Goal: Obtain resource: Download file/media

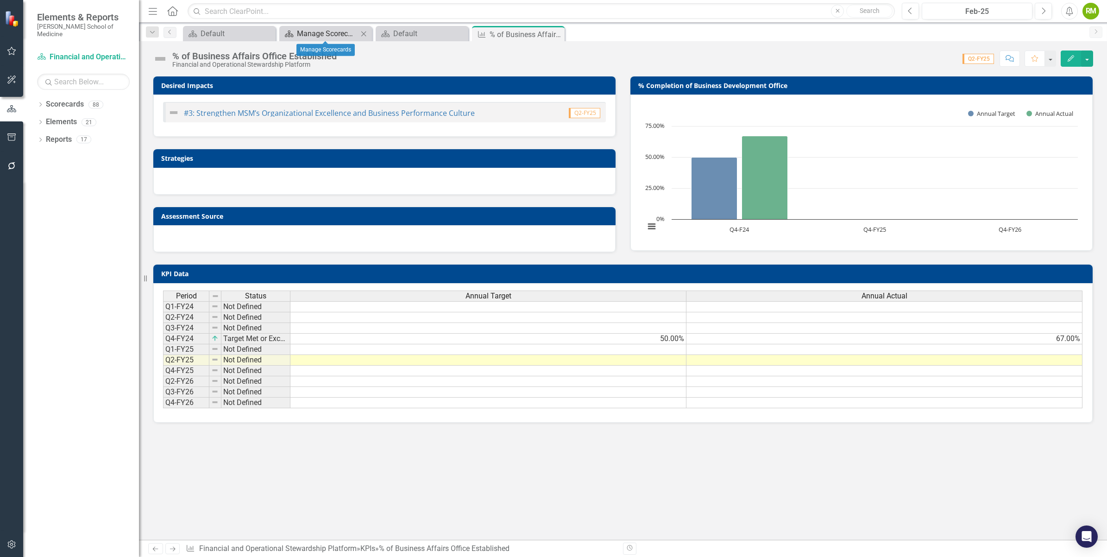
click at [323, 31] on div "Manage Scorecards" at bounding box center [327, 34] width 61 height 12
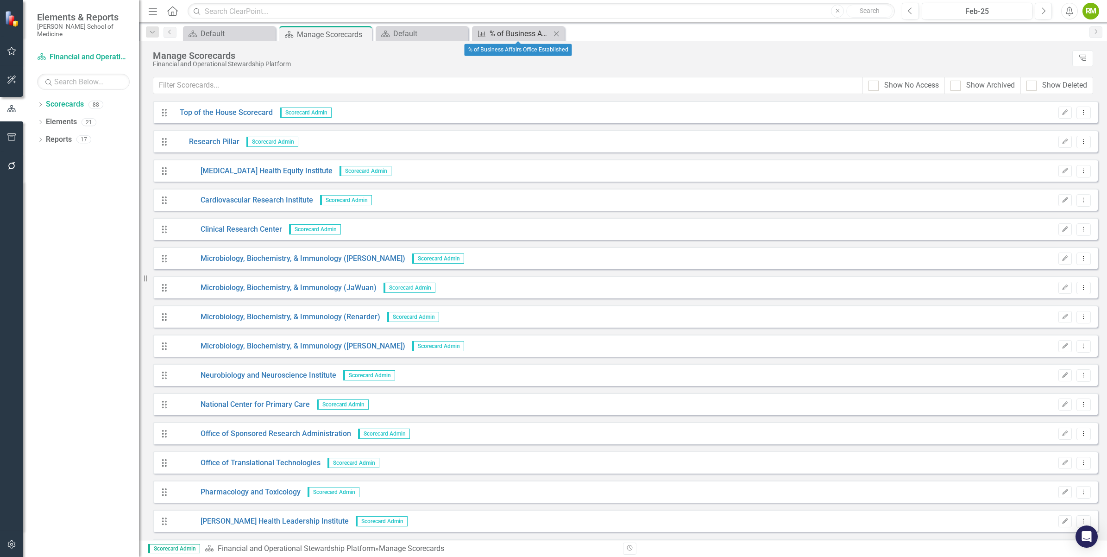
click at [535, 37] on div "% of Business Affairs Office Established" at bounding box center [520, 34] width 61 height 12
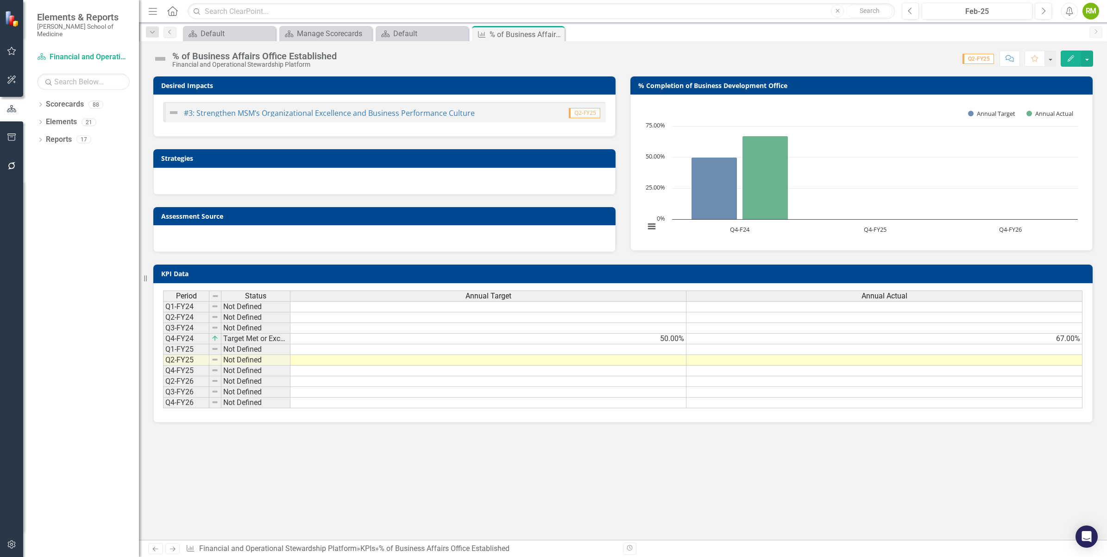
click at [985, 59] on span "Q2-FY25" at bounding box center [979, 59] width 32 height 10
click at [1085, 57] on button "button" at bounding box center [1088, 59] width 12 height 16
click at [735, 64] on div "Score: 0.00 Q2-FY25 Completed Comment Favorite Edit" at bounding box center [718, 59] width 752 height 16
click at [1078, 58] on button "Edit" at bounding box center [1071, 59] width 20 height 16
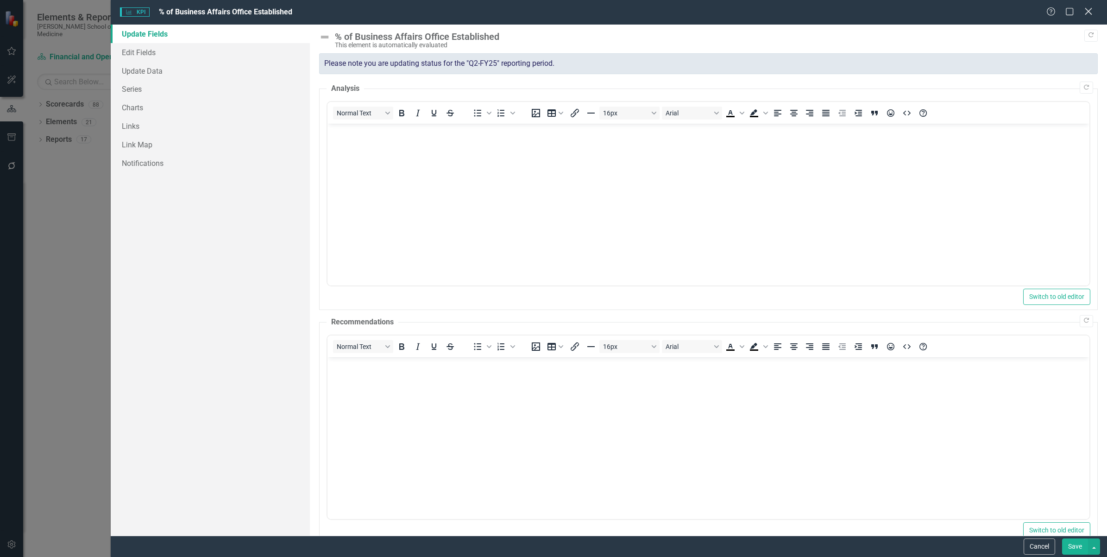
click at [1088, 13] on icon at bounding box center [1088, 11] width 7 height 7
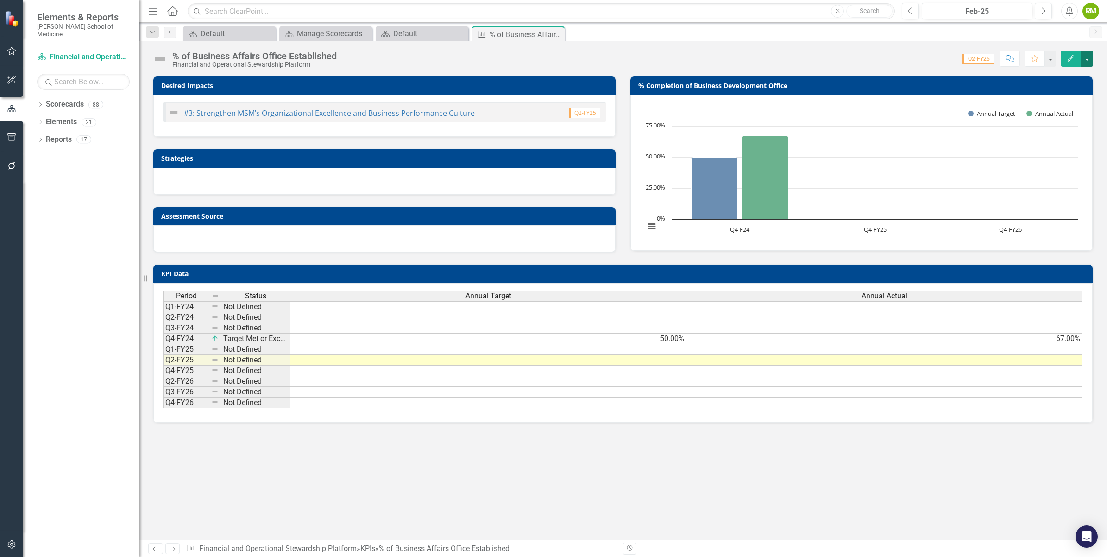
click at [1089, 59] on button "button" at bounding box center [1088, 59] width 12 height 16
click at [1075, 178] on link "Excel Export to Excel" at bounding box center [1055, 181] width 75 height 17
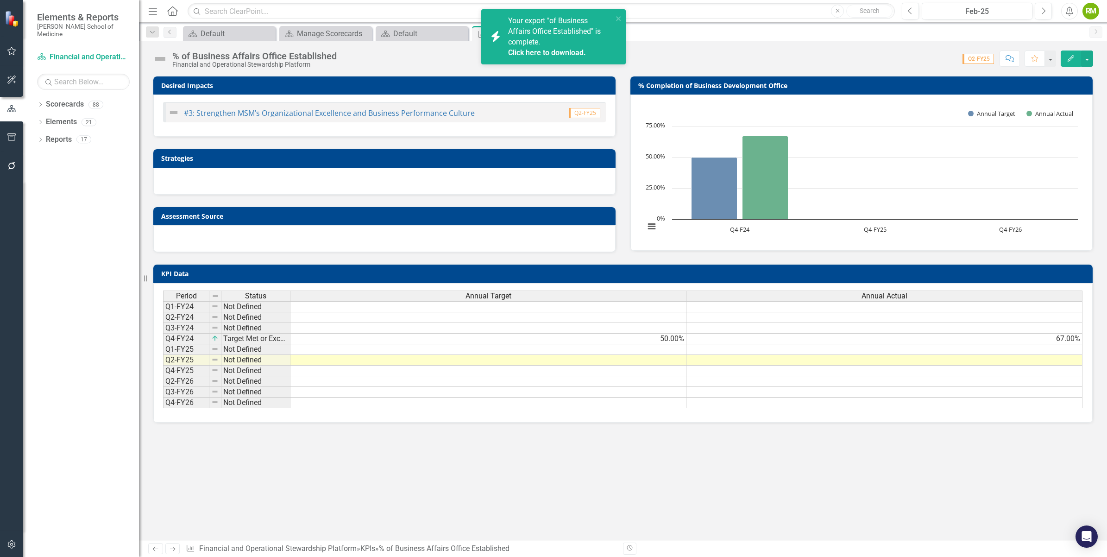
click at [559, 56] on link "Click here to download." at bounding box center [547, 52] width 78 height 9
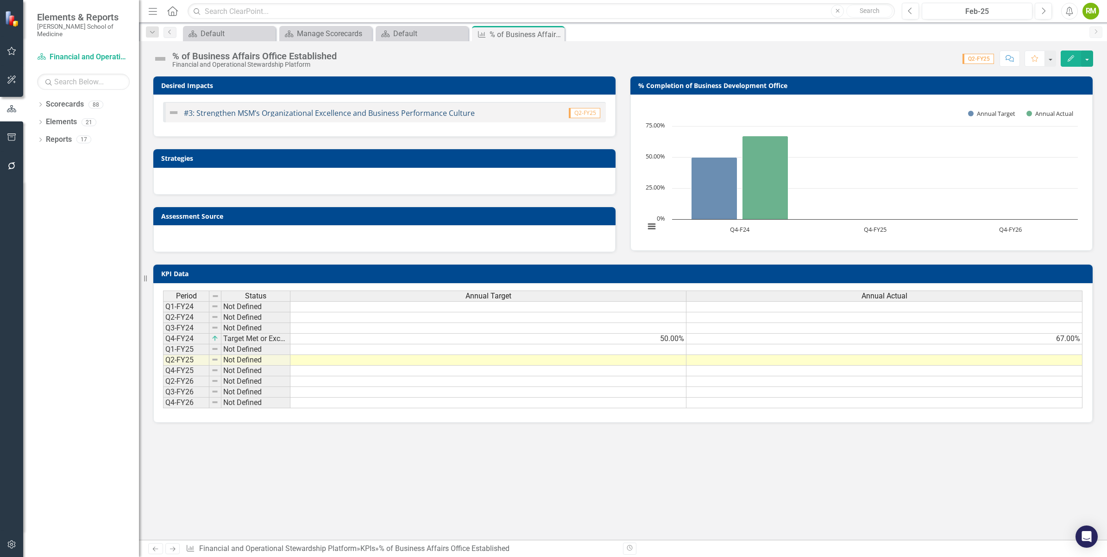
click at [397, 112] on link "#3: Strengthen MSM’s Organizational Excellence and Business Performance Culture" at bounding box center [329, 113] width 291 height 10
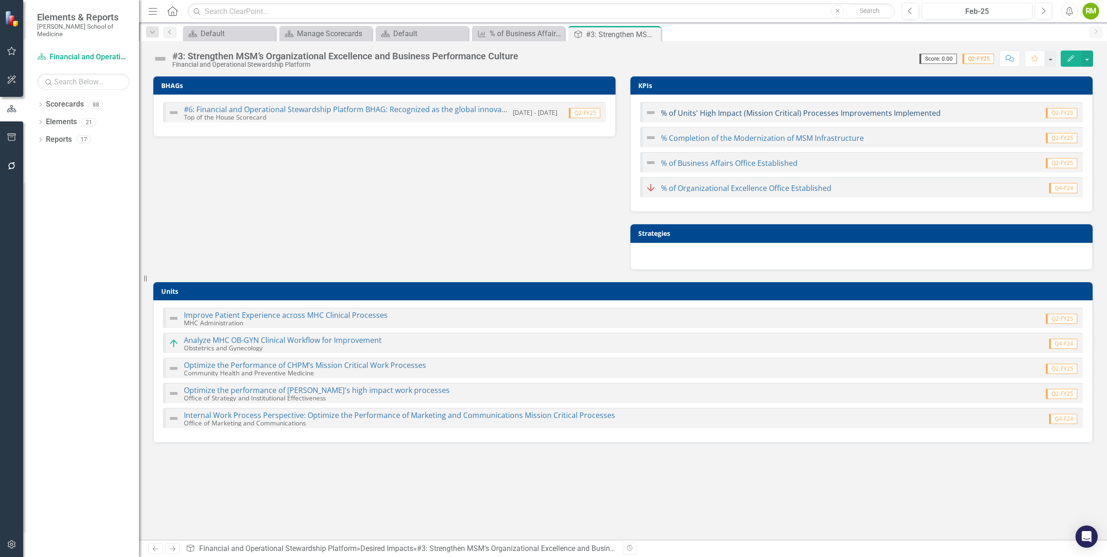
click at [828, 111] on link "% of Units' High Impact (Mission Critical) Processes Improvements Implemented" at bounding box center [801, 113] width 280 height 10
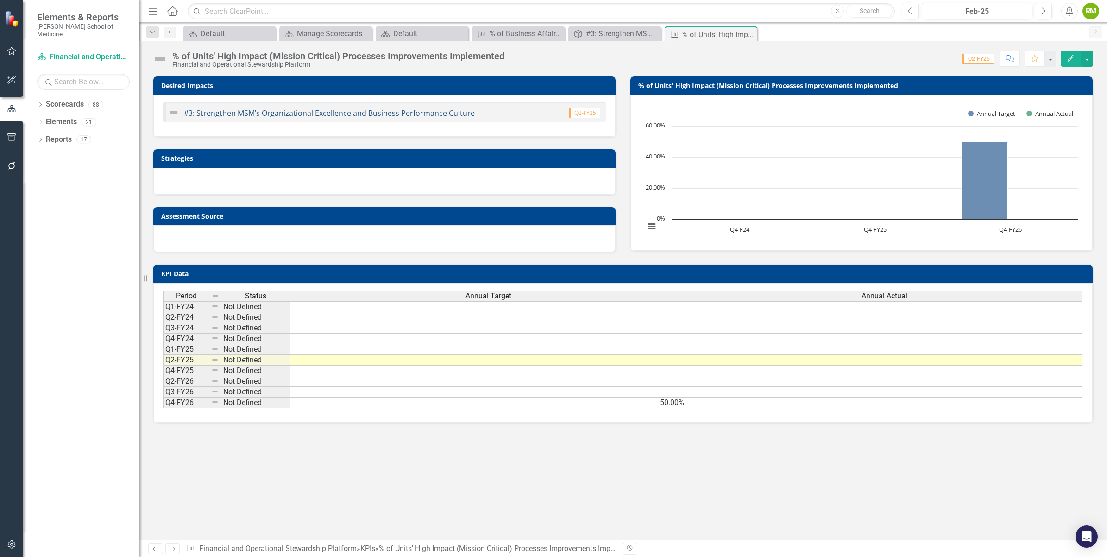
click at [220, 114] on link "#3: Strengthen MSM’s Organizational Excellence and Business Performance Culture" at bounding box center [329, 113] width 291 height 10
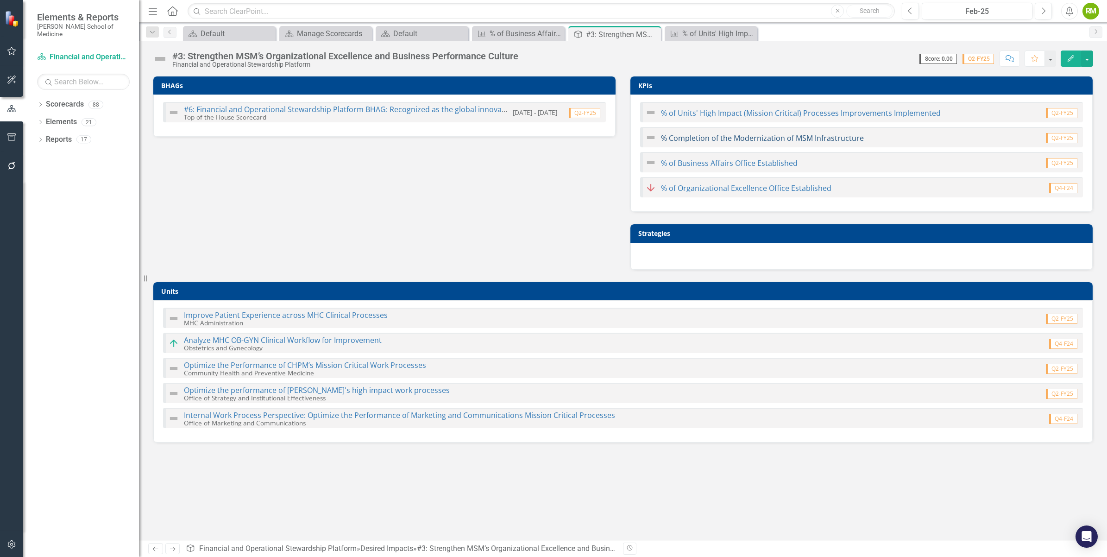
click at [679, 140] on link "% Completion of the Modernization of MSM Infrastructure" at bounding box center [762, 138] width 203 height 10
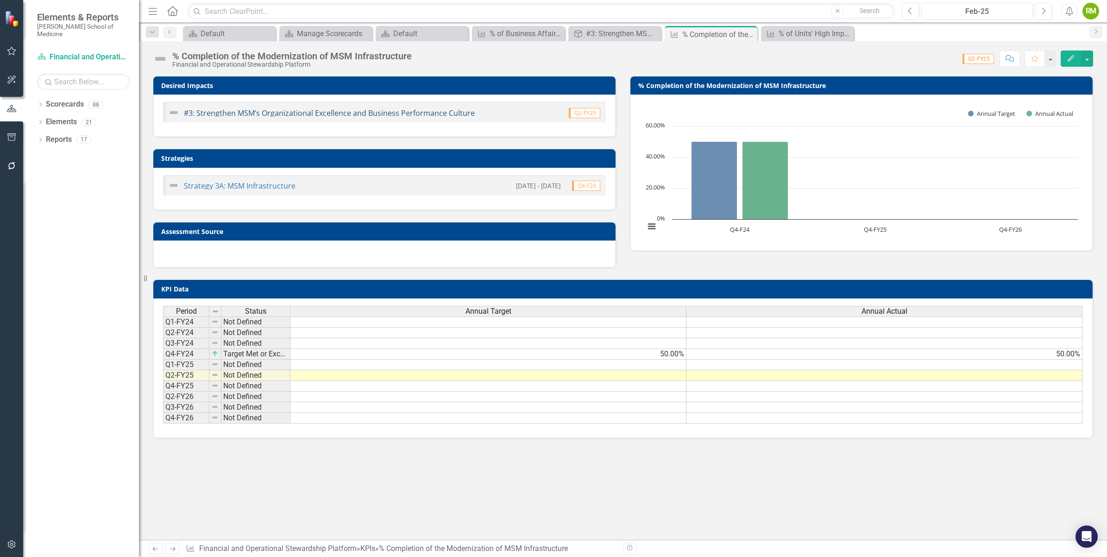
click at [298, 114] on link "#3: Strengthen MSM’s Organizational Excellence and Business Performance Culture" at bounding box center [329, 113] width 291 height 10
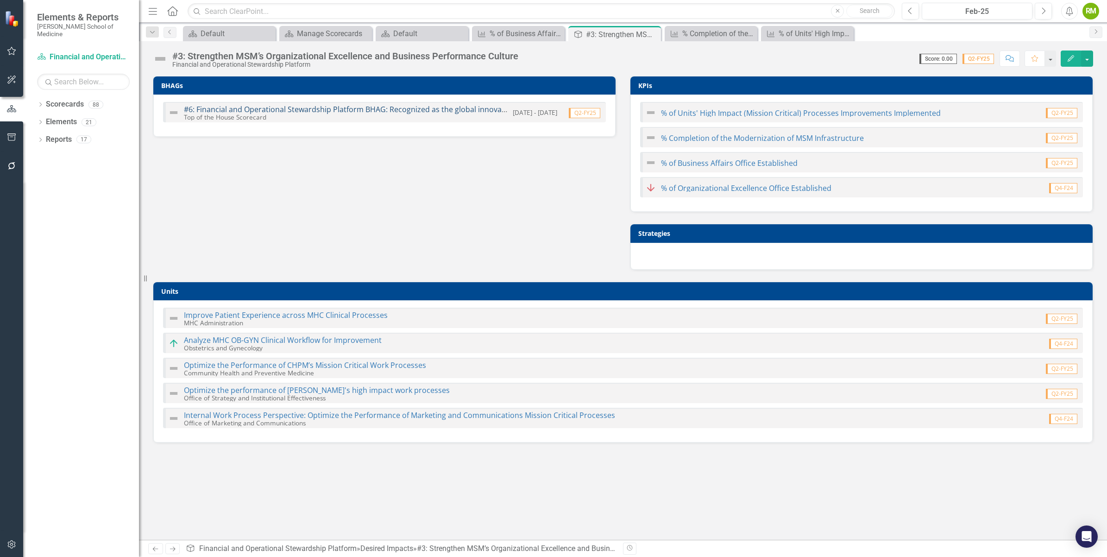
click at [355, 114] on link "#6: Financial and Operational Stewardship Platform BHAG: Recognized as the glob…" at bounding box center [570, 109] width 773 height 10
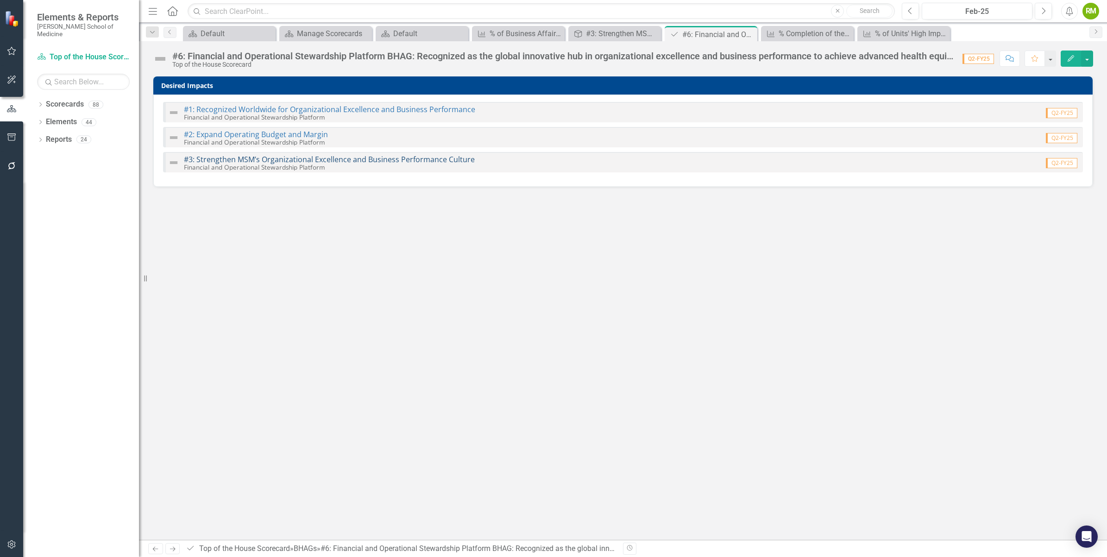
click at [240, 160] on link "#3: Strengthen MSM’s Organizational Excellence and Business Performance Culture" at bounding box center [329, 159] width 291 height 10
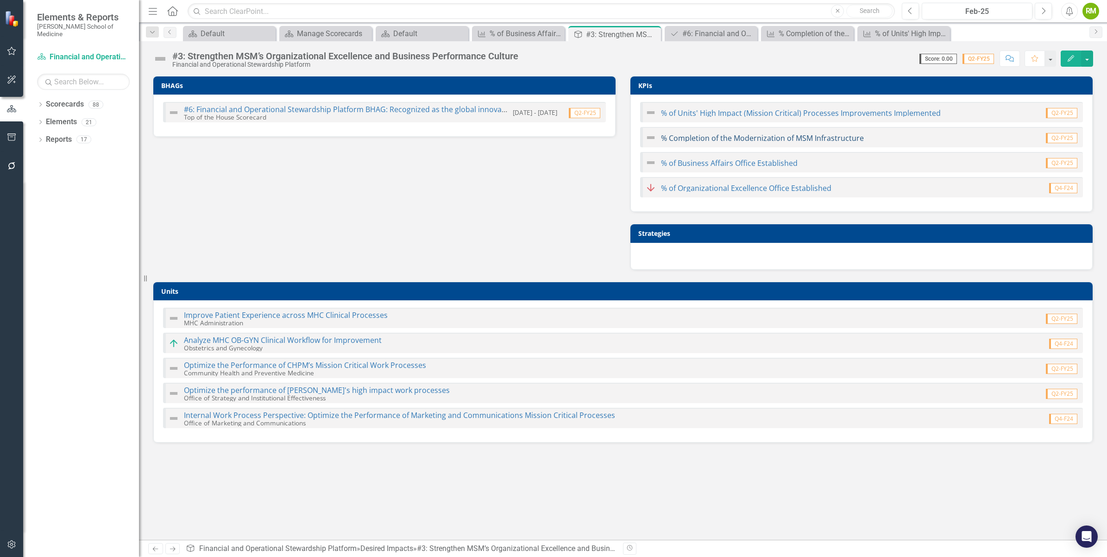
click at [767, 141] on link "% Completion of the Modernization of MSM Infrastructure" at bounding box center [762, 138] width 203 height 10
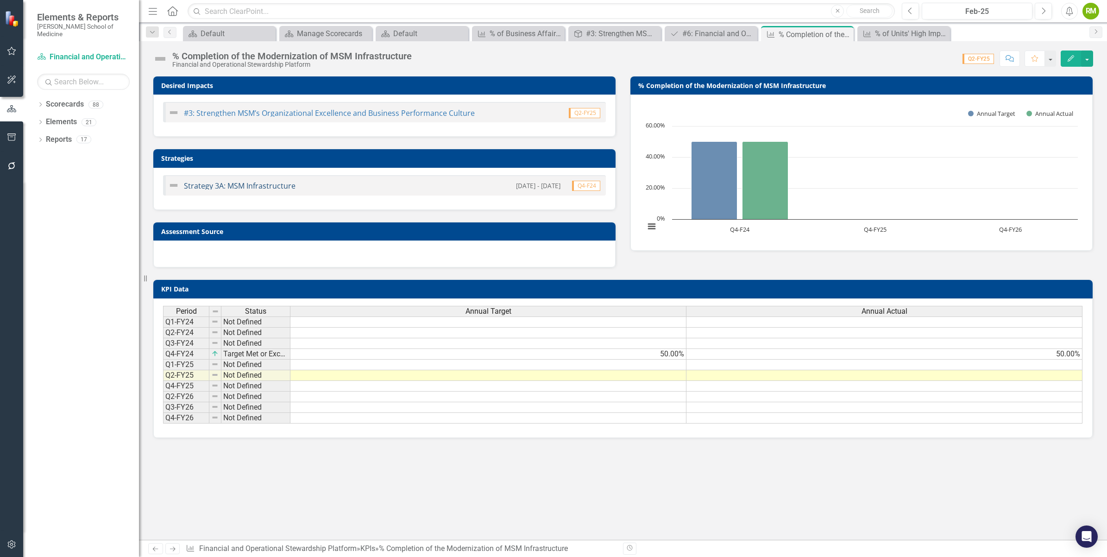
click at [281, 187] on link "Strategy 3A: MSM Infrastructure" at bounding box center [240, 186] width 112 height 10
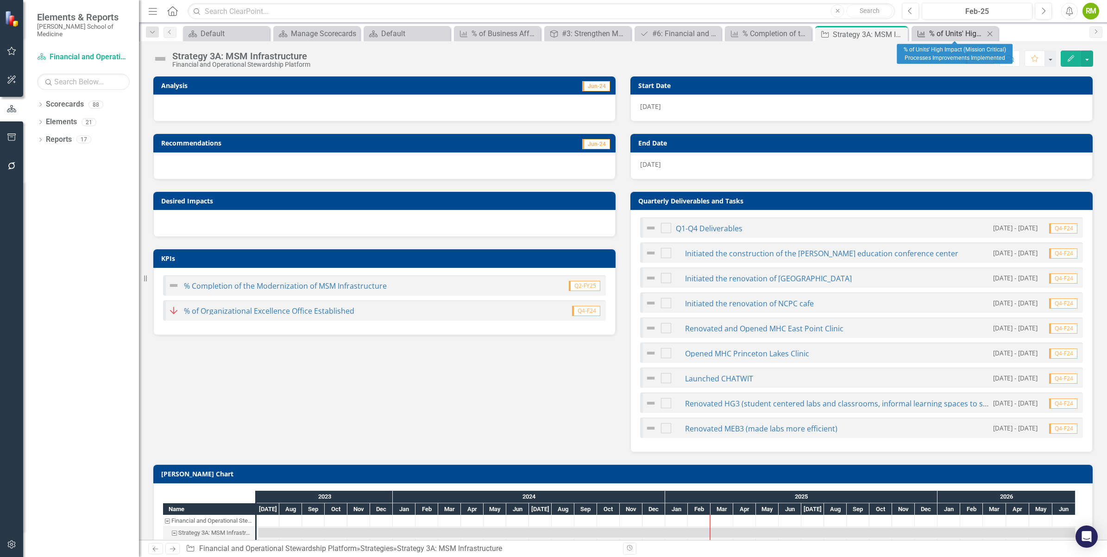
click at [955, 33] on div "% of Units' High Impact (Mission Critical) Processes Improvements Implemented" at bounding box center [957, 34] width 55 height 12
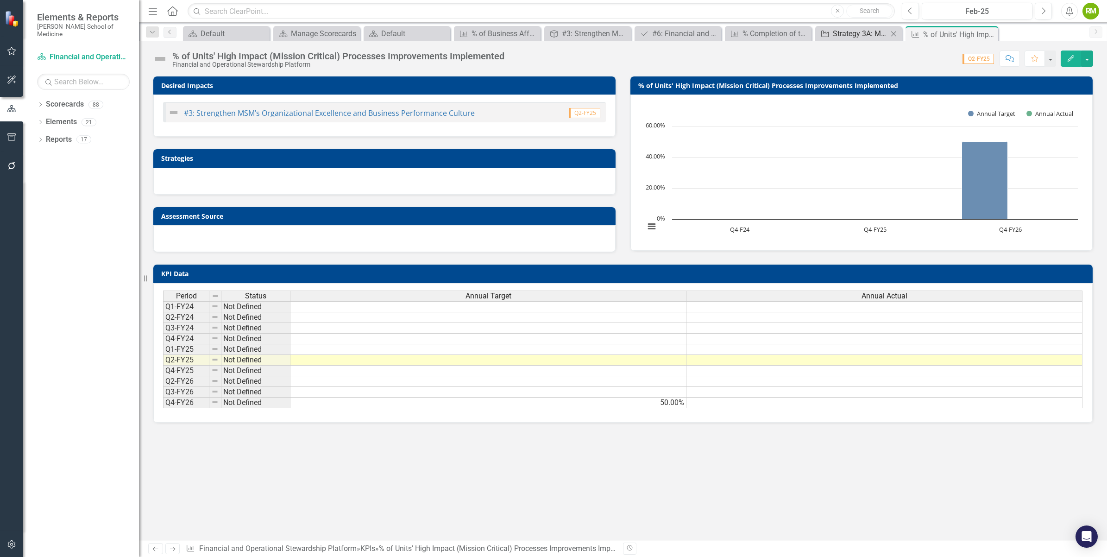
click at [859, 34] on div "Strategy 3A: MSM Infrastructure" at bounding box center [860, 34] width 55 height 12
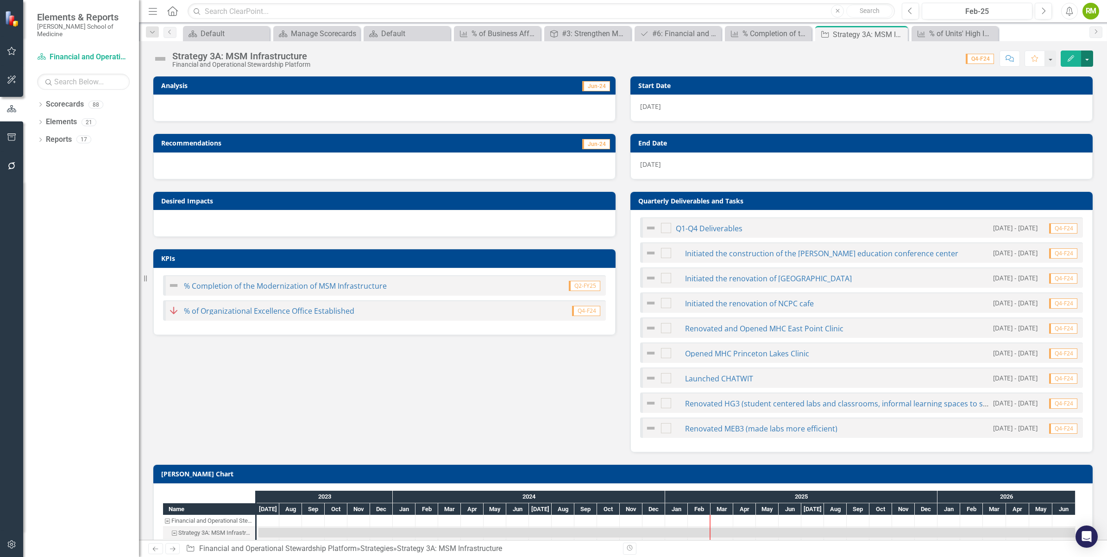
click at [1086, 59] on button "button" at bounding box center [1088, 59] width 12 height 16
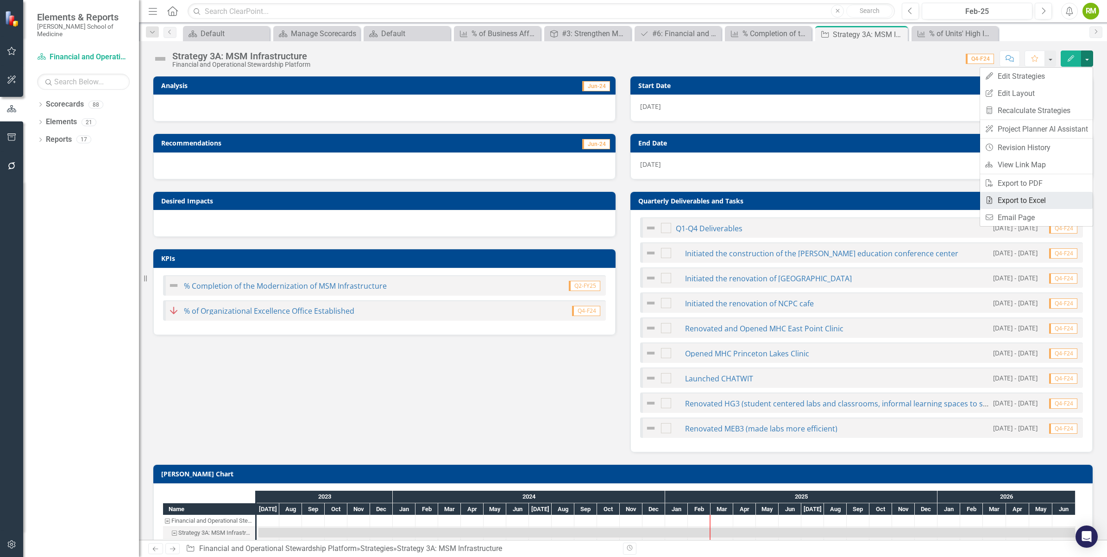
click at [1067, 199] on link "Excel Export to Excel" at bounding box center [1037, 200] width 113 height 17
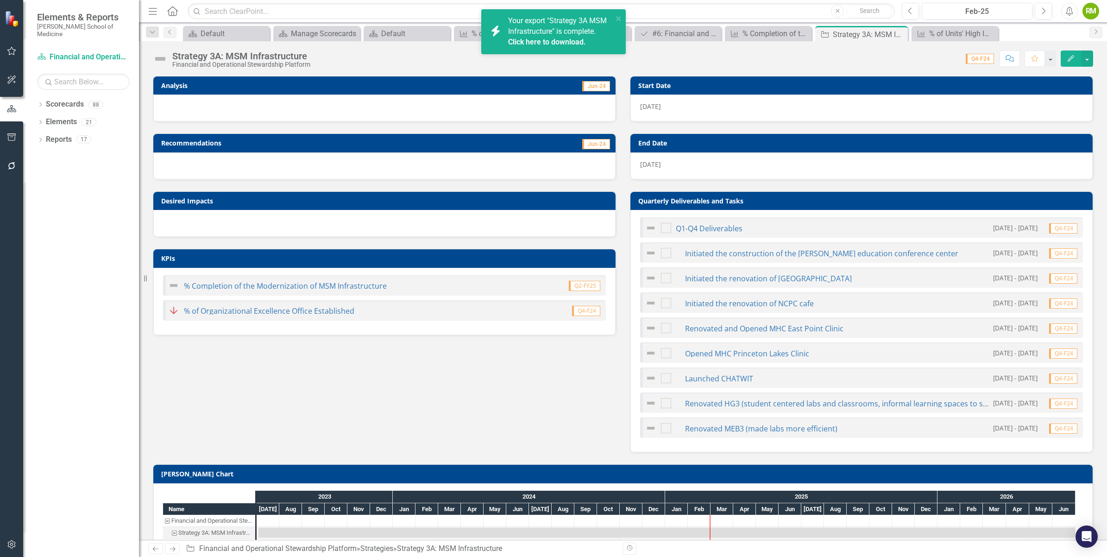
click at [550, 49] on div "icon.bolt Your export "Strategy 3A MSM Infrastructure" is complete. Click here …" at bounding box center [550, 32] width 131 height 38
click at [548, 42] on link "Click here to download." at bounding box center [547, 42] width 78 height 9
